Goal: Entertainment & Leisure: Consume media (video, audio)

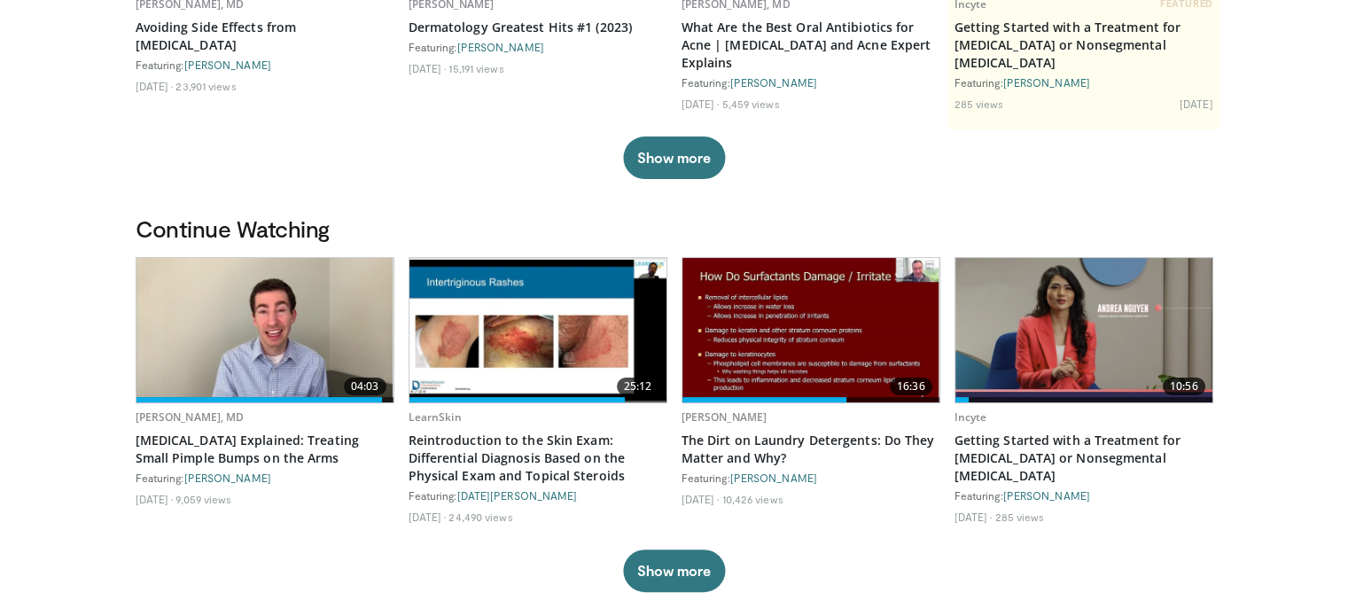
scroll to position [354, 0]
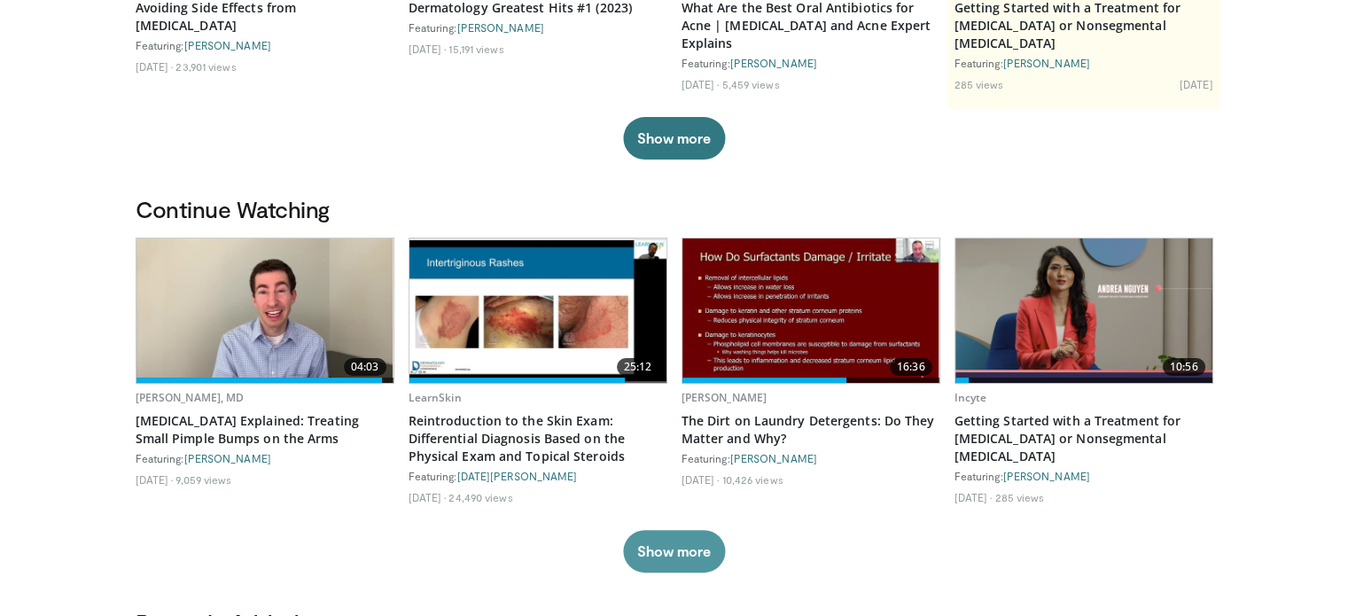
click at [660, 550] on button "Show more" at bounding box center [674, 551] width 102 height 43
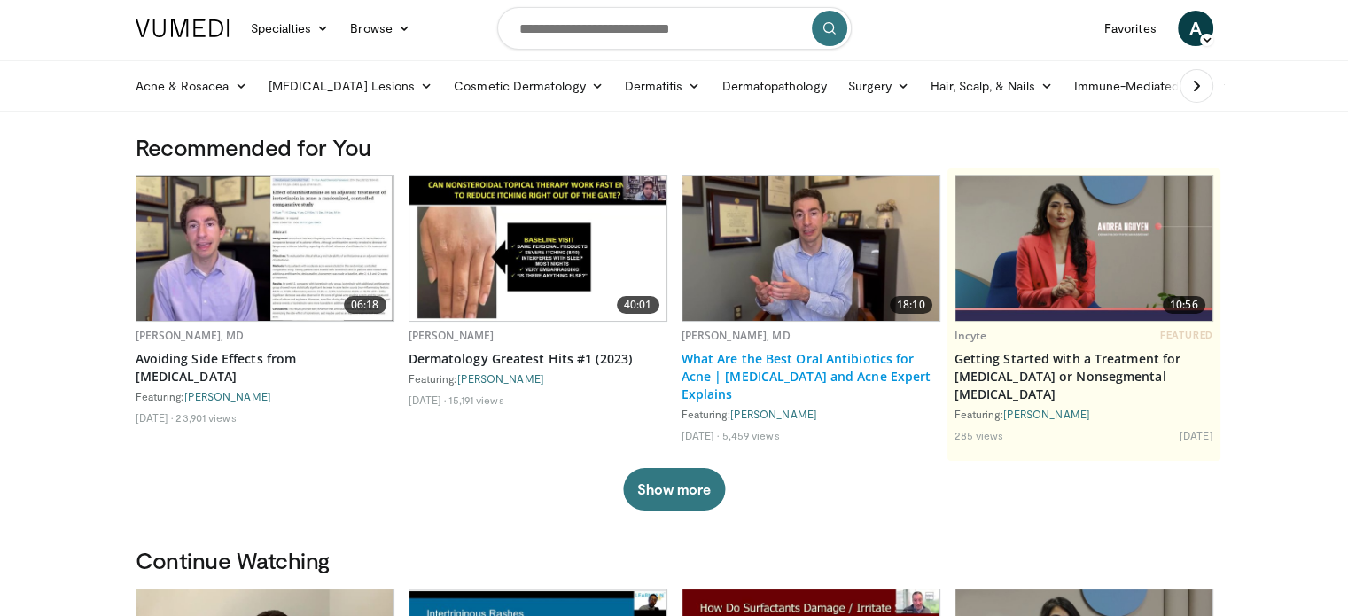
scroll to position [0, 0]
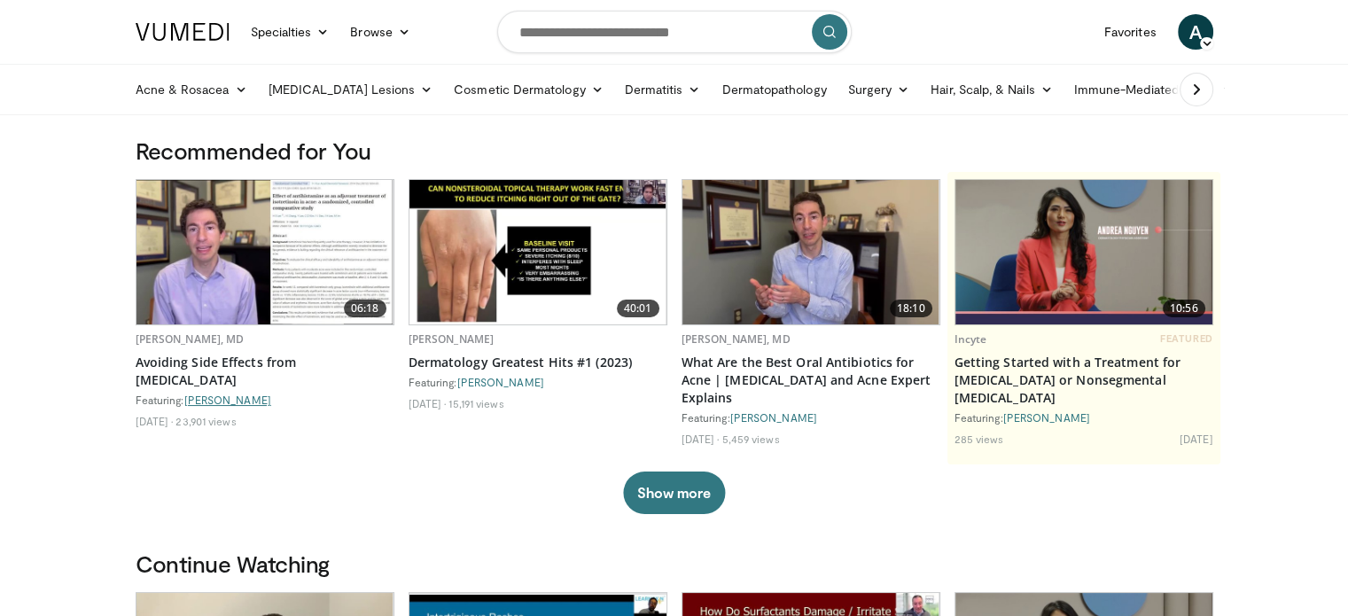
click at [237, 393] on link "[PERSON_NAME]" at bounding box center [227, 399] width 87 height 12
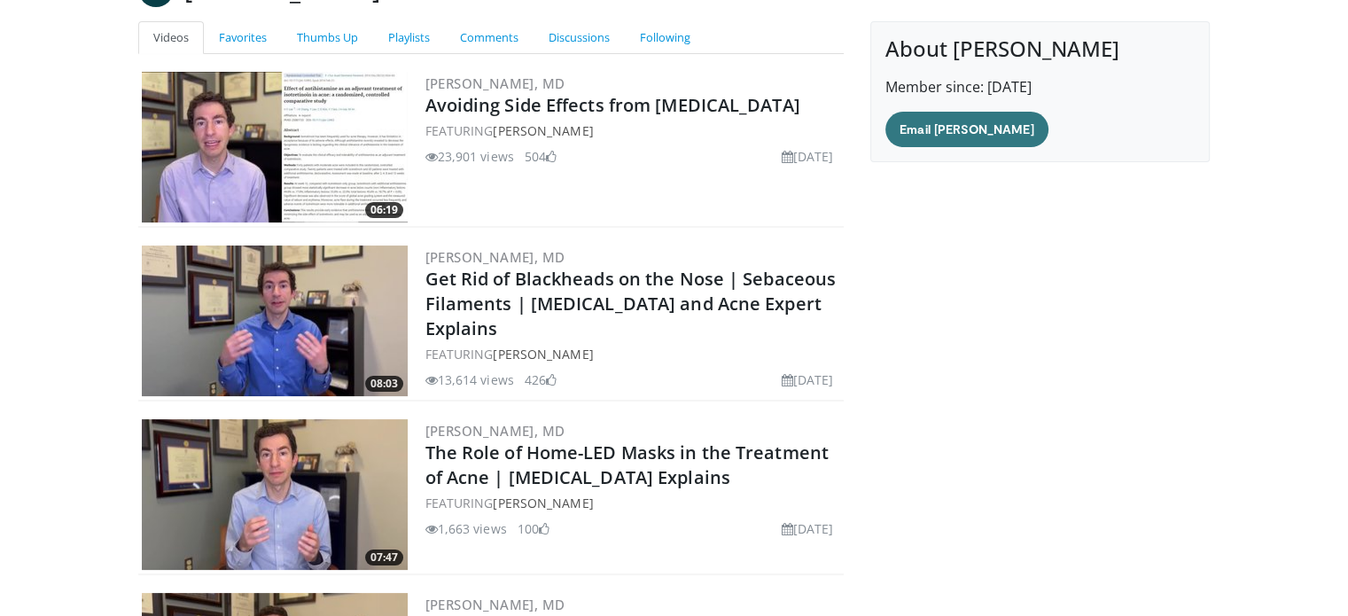
scroll to position [177, 0]
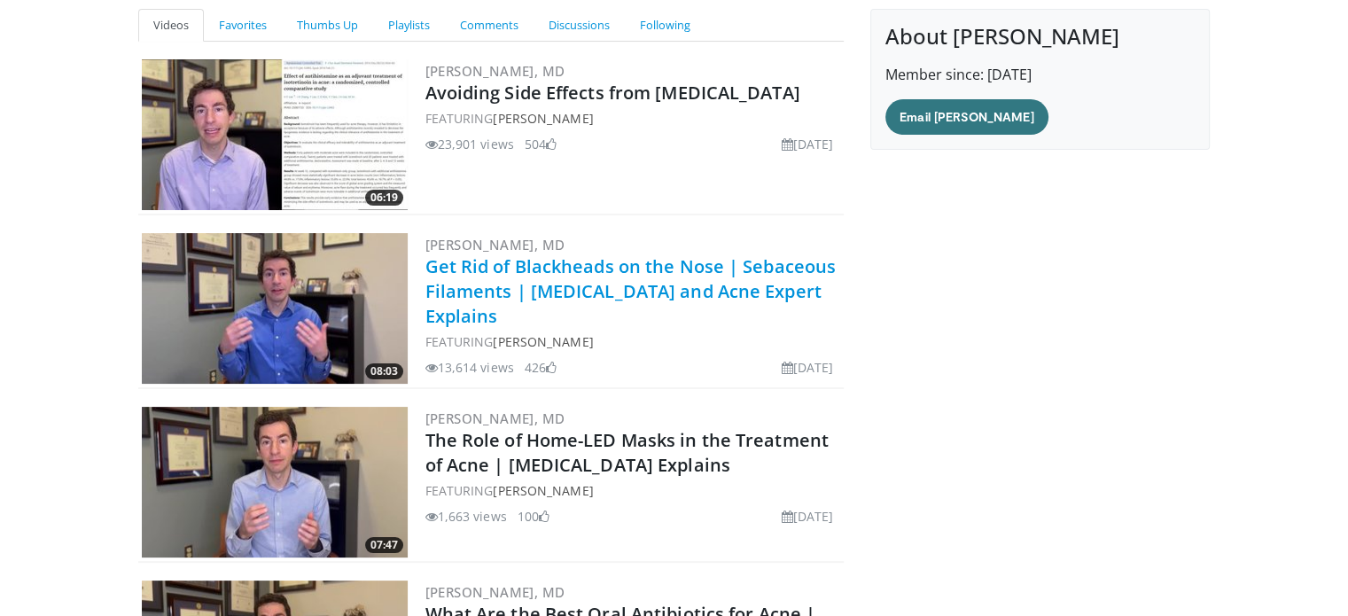
click at [561, 293] on link "Get Rid of Blackheads on the Nose | Sebaceous Filaments | [MEDICAL_DATA] and Ac…" at bounding box center [630, 291] width 411 height 74
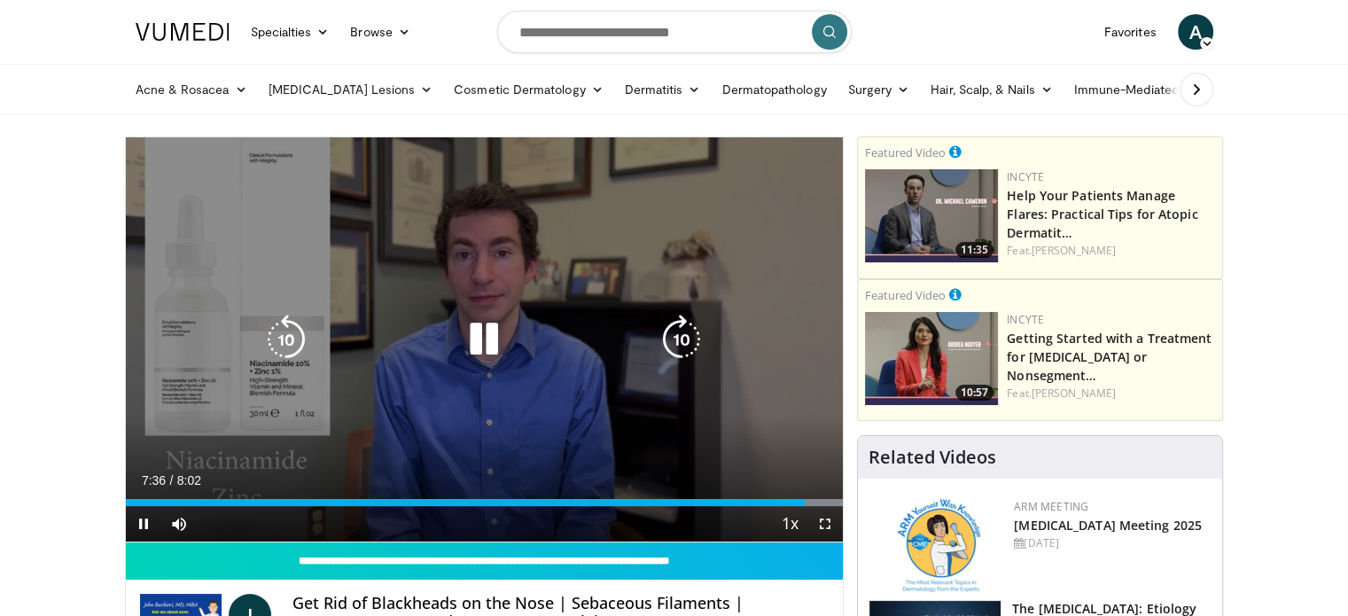
click at [486, 336] on icon "Video Player" at bounding box center [484, 340] width 50 height 50
